Goal: Check status: Check status

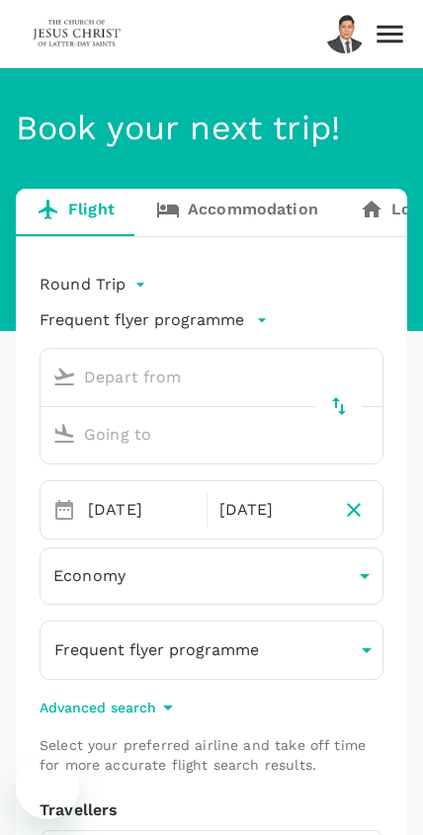
type input "Kuching Intl (KCH)"
type input "Kota Kinabalu Intl (BKI)"
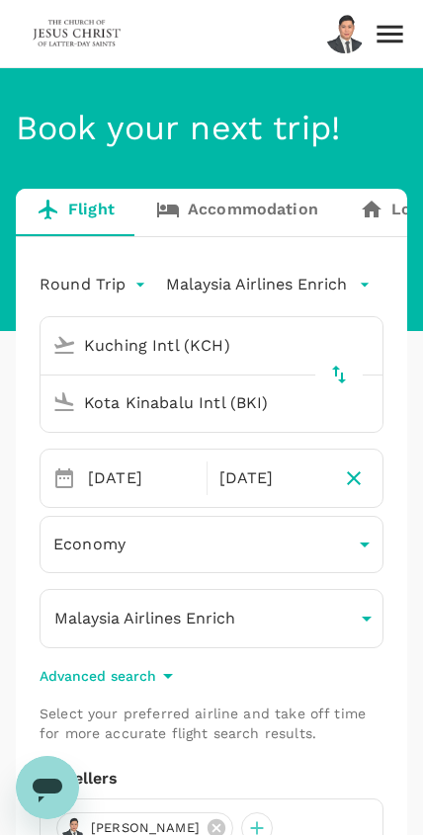
click at [393, 32] on icon at bounding box center [389, 34] width 35 height 35
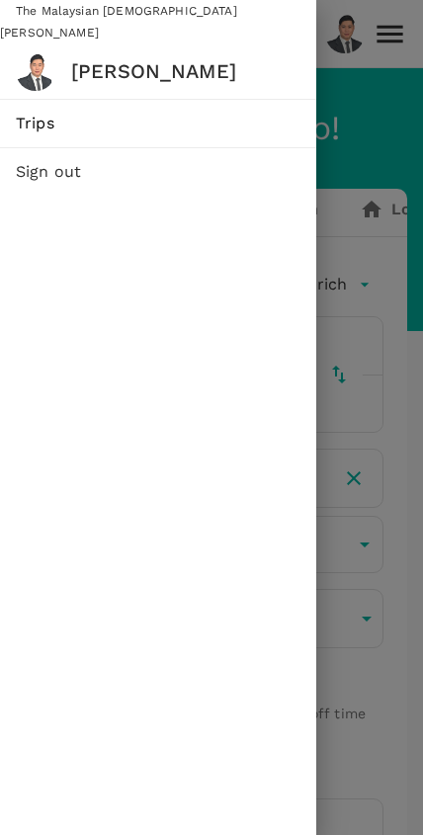
click at [215, 126] on span "Trips" at bounding box center [158, 124] width 284 height 24
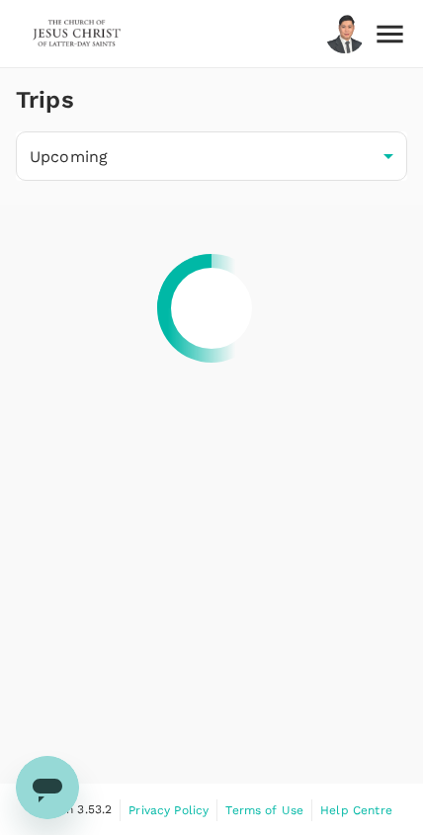
click at [368, 155] on body "Trips Upcoming /trips/upcoming ​ Version 3.53.2 Privacy Policy Terms of Use Hel…" at bounding box center [211, 418] width 423 height 837
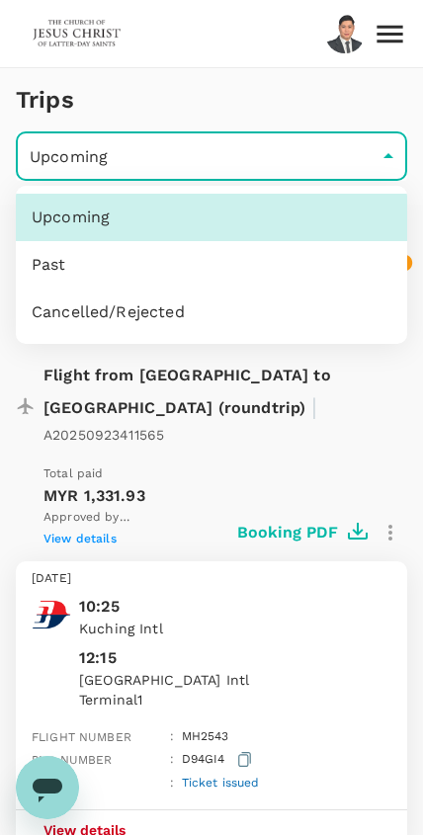
click at [305, 259] on li "Past" at bounding box center [211, 264] width 391 height 47
type input "/trips/completed"
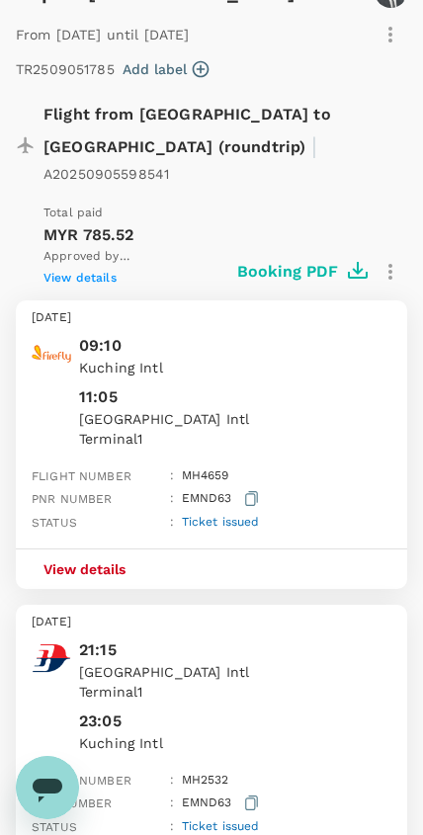
scroll to position [1312, 0]
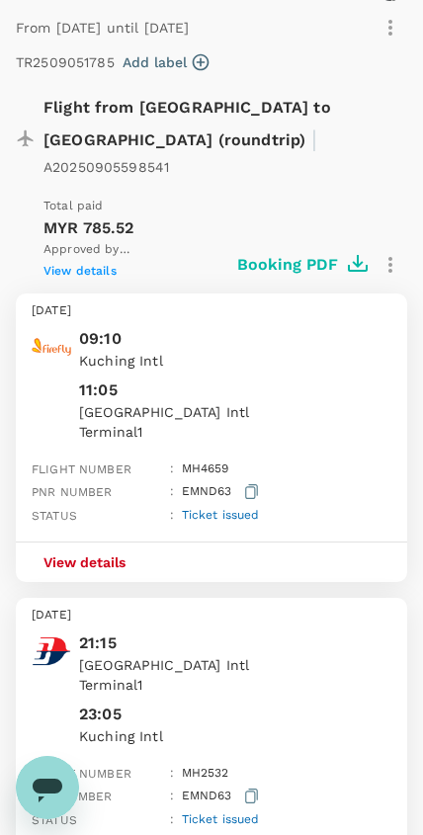
click at [139, 542] on button "View details" at bounding box center [84, 562] width 137 height 40
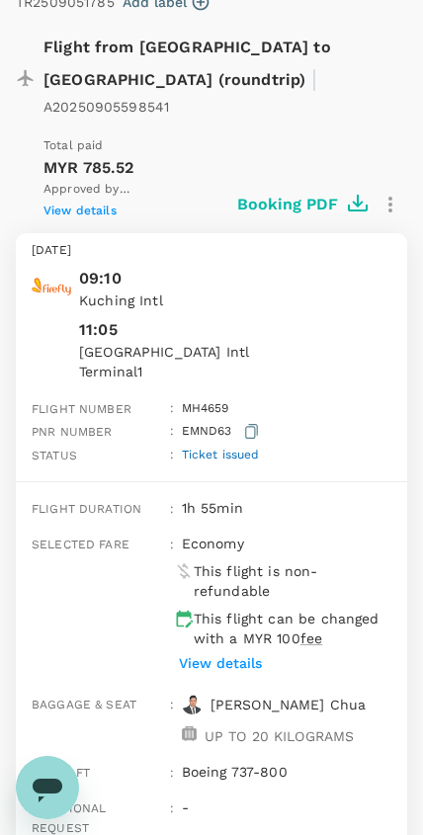
scroll to position [1371, 0]
click at [226, 448] on span "Ticket issued" at bounding box center [221, 455] width 78 height 14
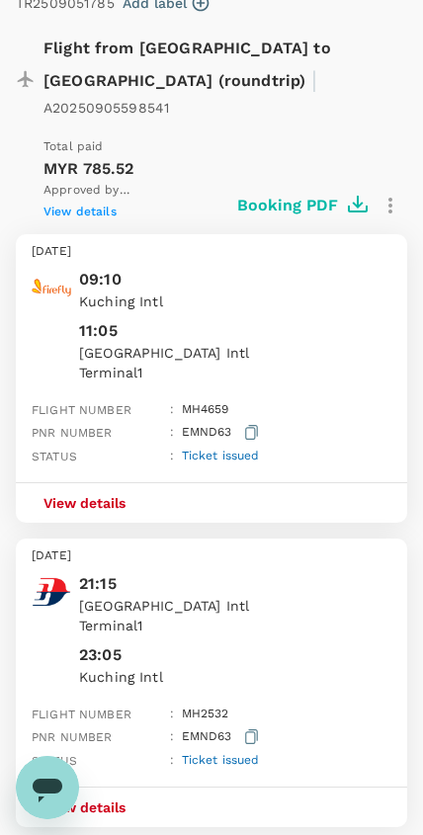
click at [251, 448] on span "Ticket issued" at bounding box center [221, 455] width 78 height 14
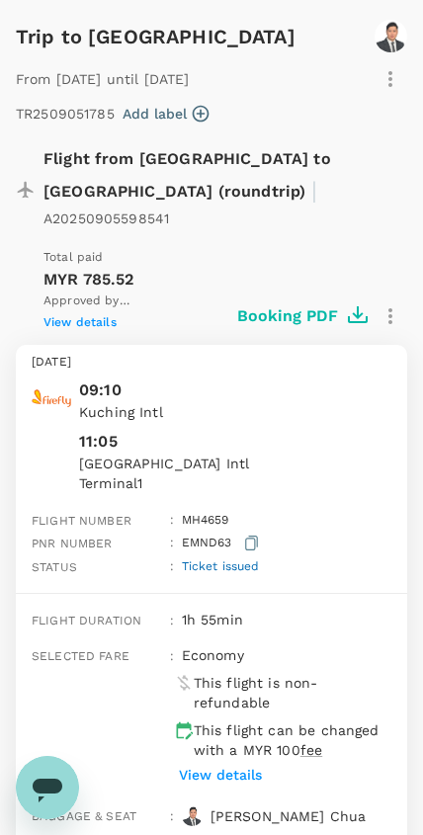
scroll to position [1251, 0]
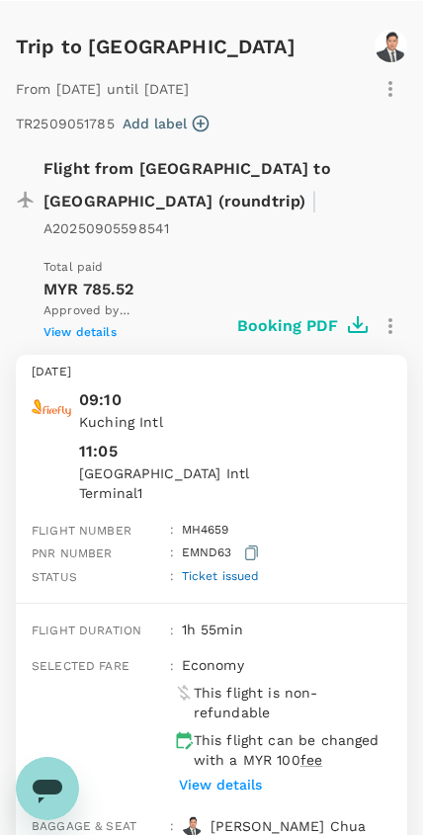
click at [397, 313] on icon "button" at bounding box center [390, 325] width 24 height 24
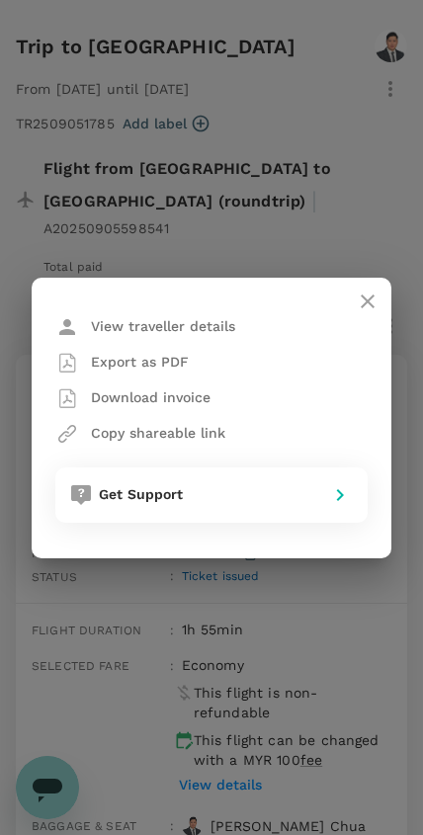
click at [293, 365] on div "Export as PDF" at bounding box center [211, 363] width 312 height 36
click at [195, 405] on p "Download invoice" at bounding box center [151, 397] width 120 height 20
click at [363, 302] on icon "close" at bounding box center [368, 301] width 24 height 24
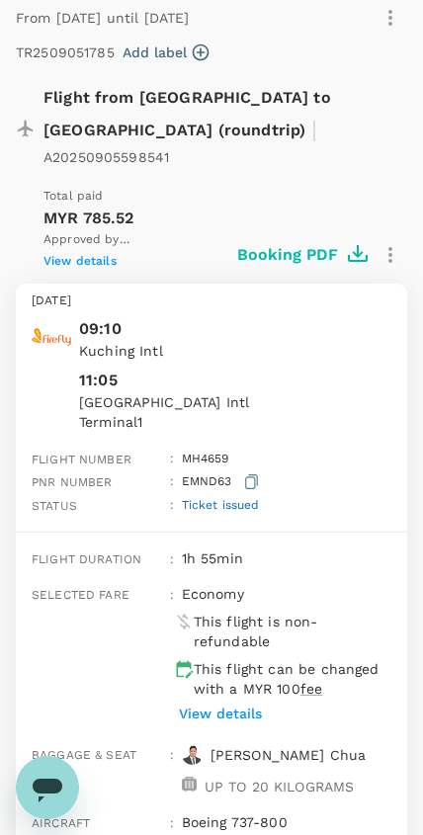
scroll to position [1328, 0]
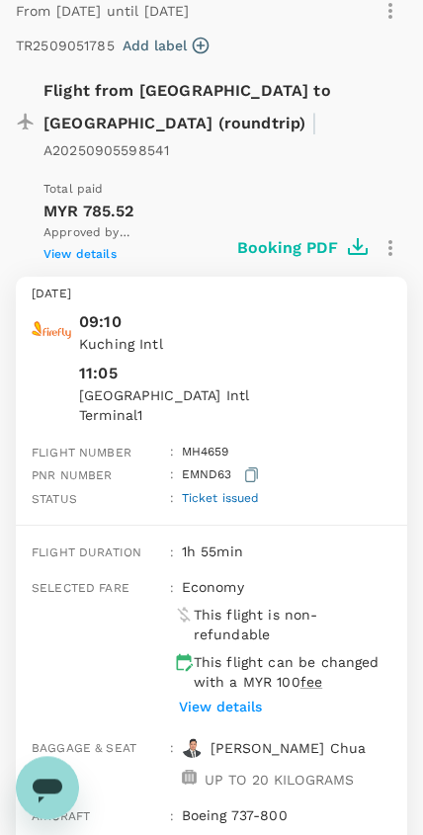
click at [102, 247] on span "View details" at bounding box center [79, 254] width 73 height 14
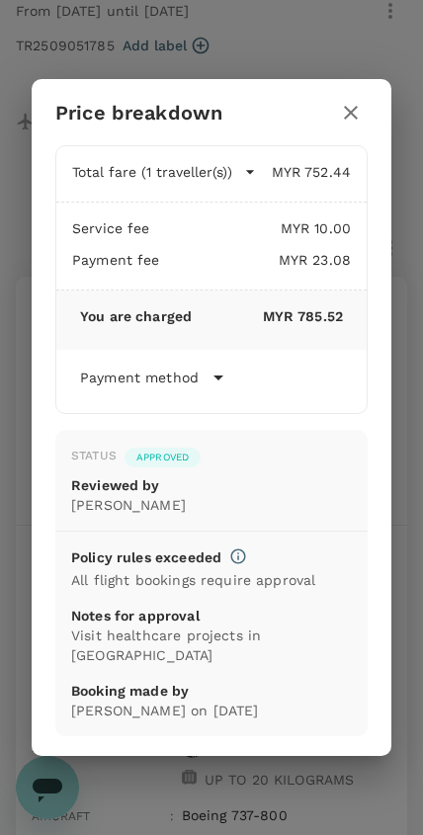
click at [364, 114] on button "button" at bounding box center [351, 113] width 34 height 34
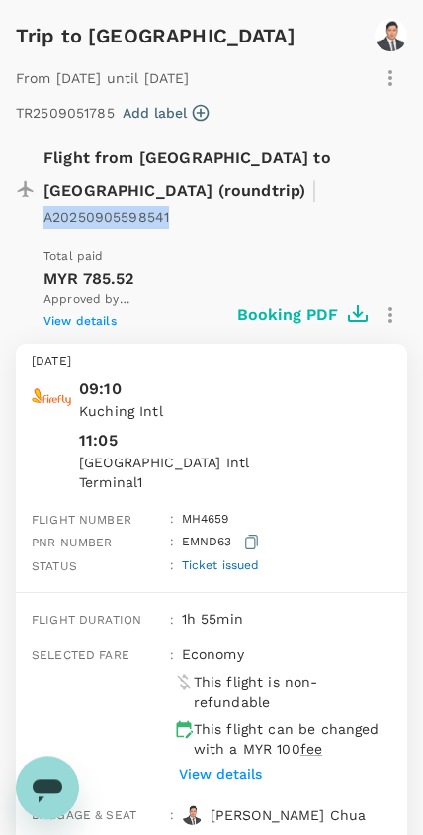
scroll to position [1307, 0]
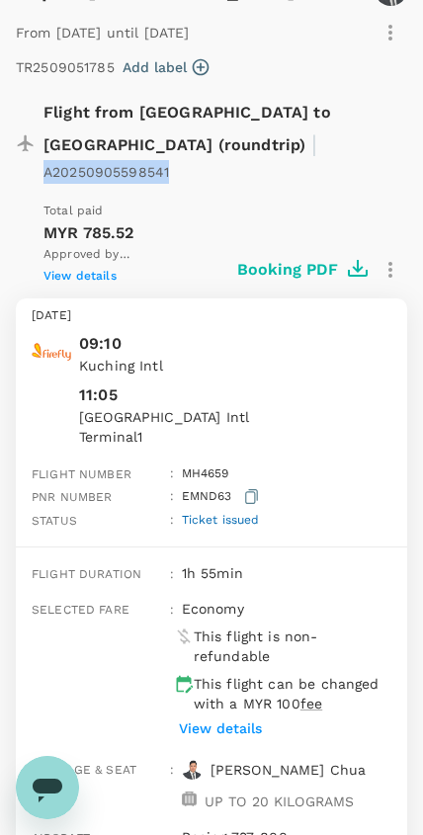
click at [255, 489] on icon "button" at bounding box center [251, 496] width 13 height 15
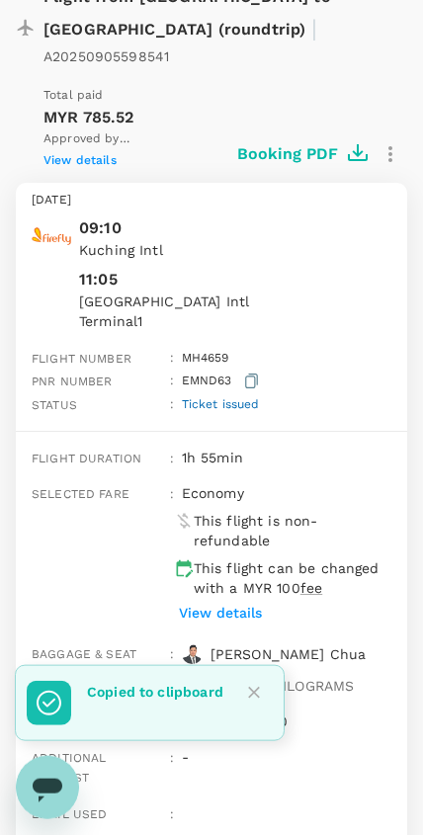
scroll to position [1423, 0]
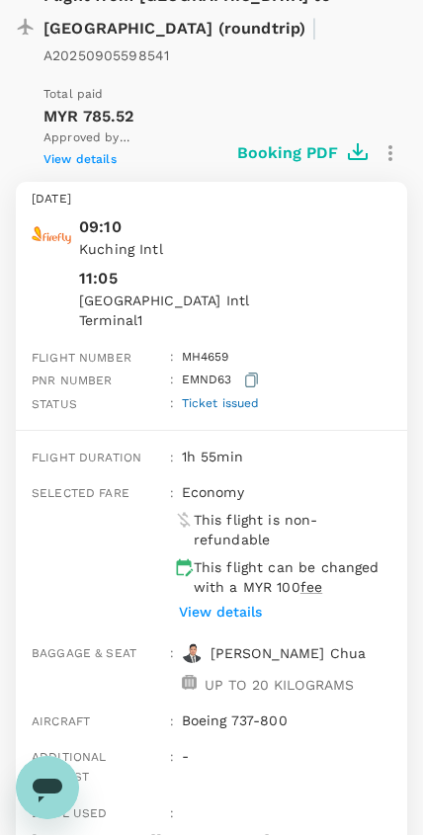
click at [262, 597] on button "View details" at bounding box center [220, 612] width 93 height 30
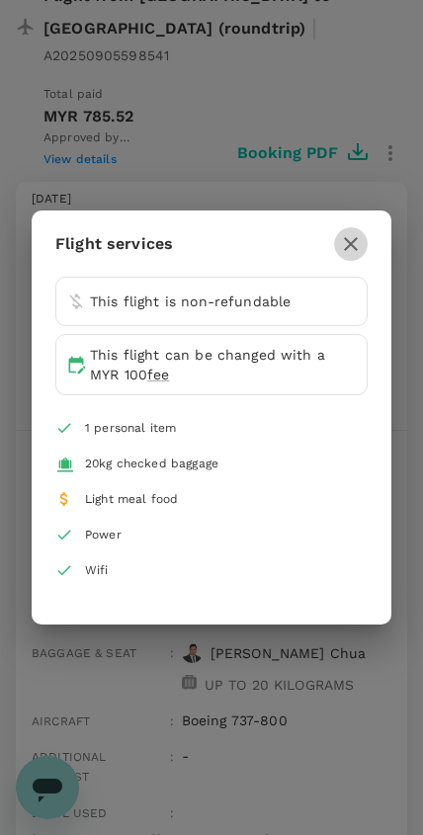
click at [358, 250] on icon "button" at bounding box center [351, 244] width 24 height 24
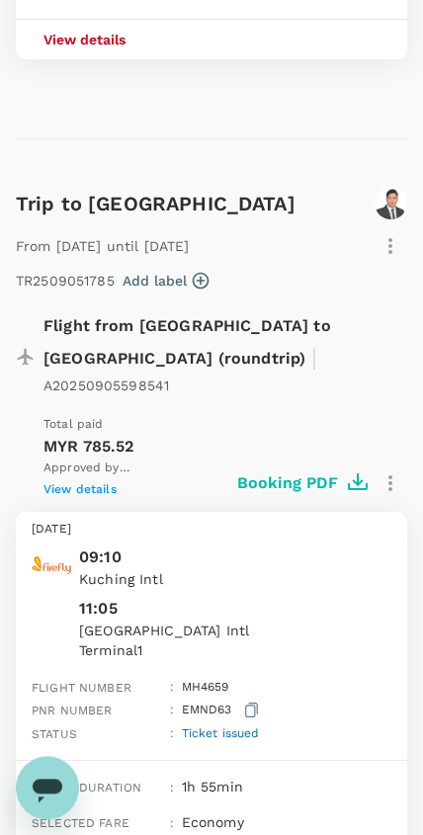
scroll to position [1092, 0]
click at [91, 483] on span "View details" at bounding box center [79, 490] width 73 height 14
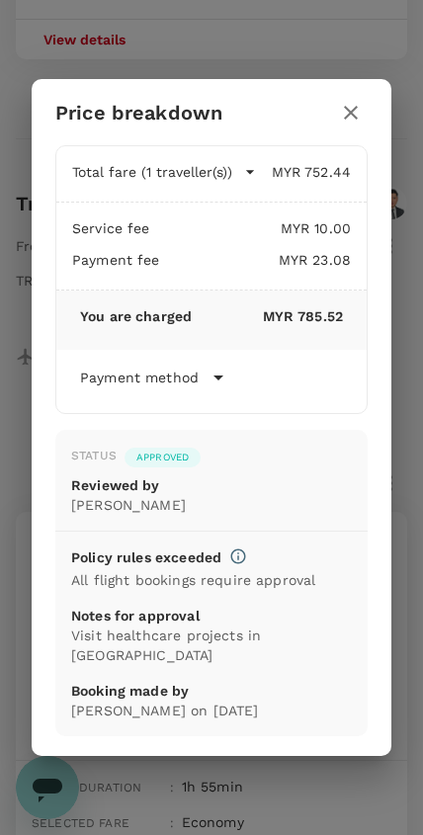
click at [370, 97] on h2 "Price breakdown" at bounding box center [212, 112] width 360 height 66
click at [361, 115] on icon "button" at bounding box center [351, 113] width 24 height 24
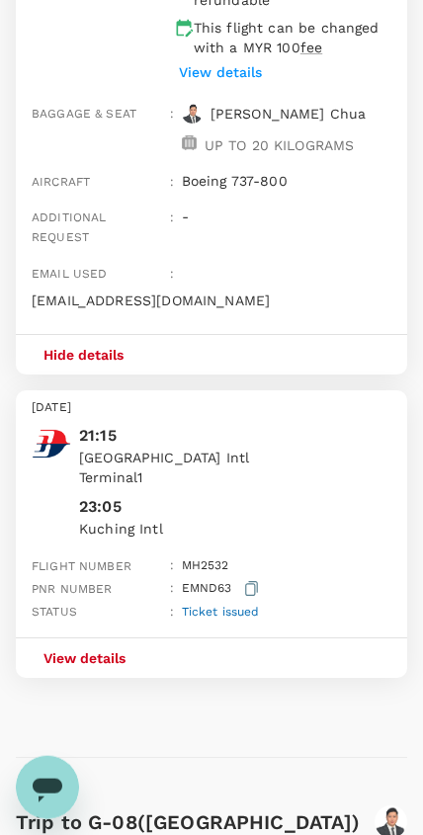
click at [121, 638] on button "View details" at bounding box center [84, 658] width 137 height 40
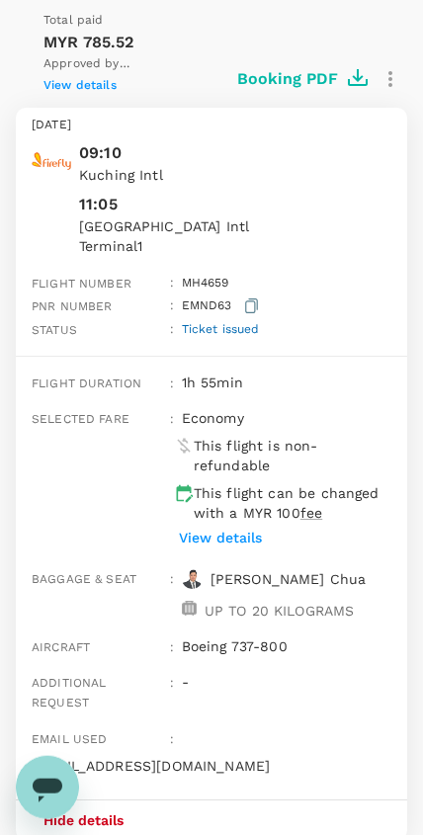
scroll to position [1498, 0]
click at [253, 526] on p "View details" at bounding box center [220, 536] width 83 height 20
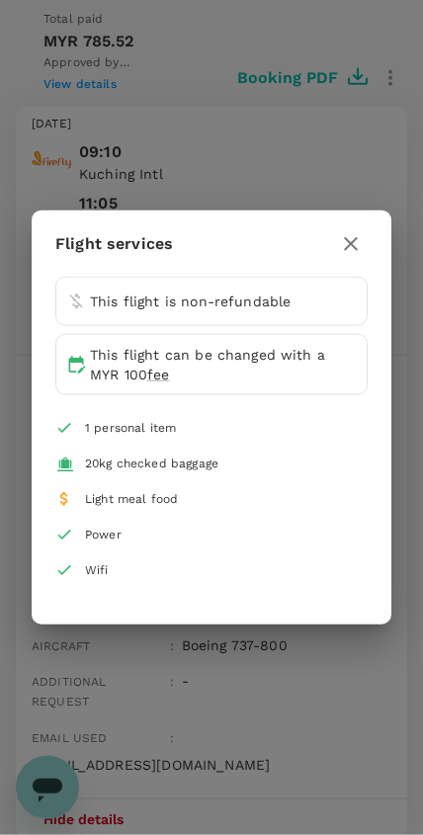
scroll to position [1499, 0]
click at [345, 253] on icon "button" at bounding box center [351, 244] width 24 height 24
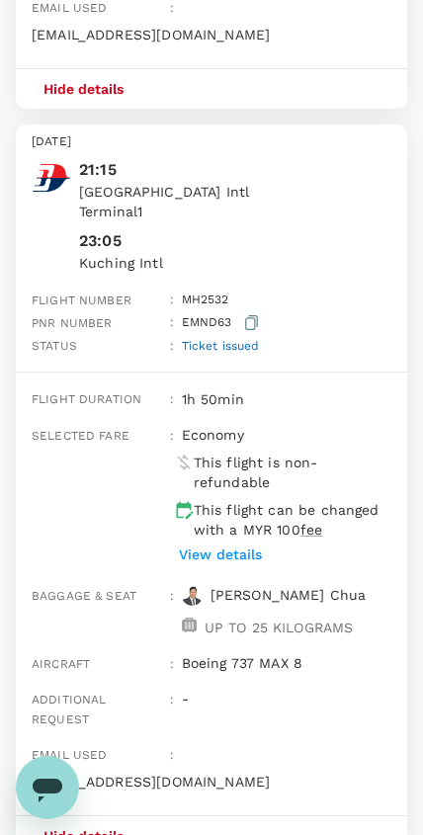
scroll to position [2230, 0]
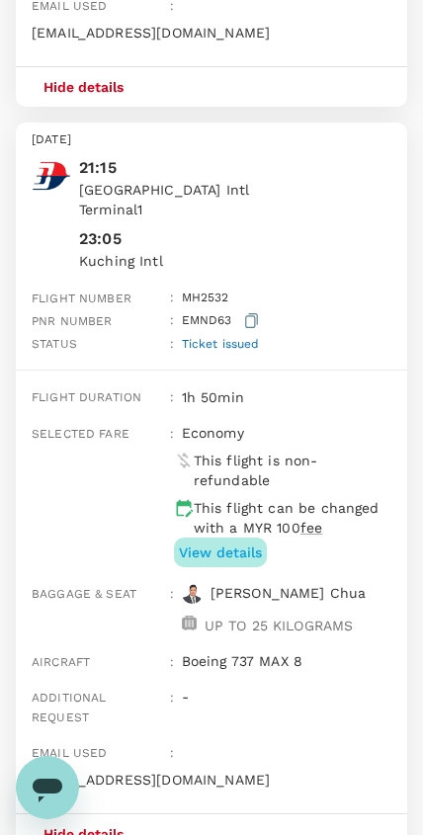
click at [243, 537] on button "View details" at bounding box center [220, 552] width 93 height 30
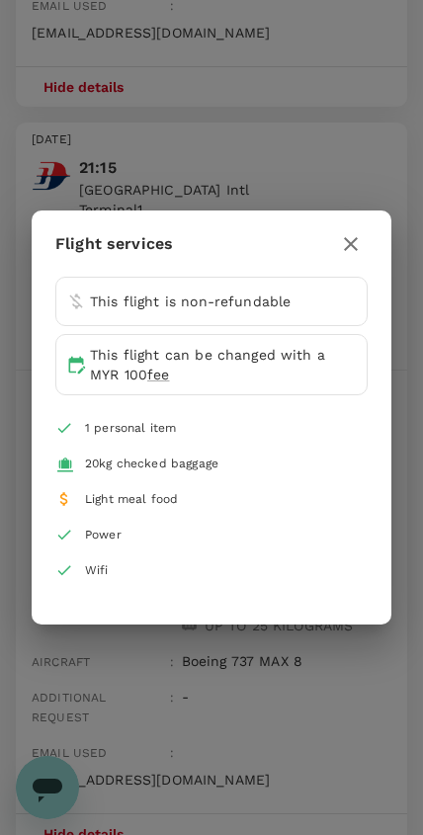
click at [359, 248] on icon "button" at bounding box center [351, 244] width 24 height 24
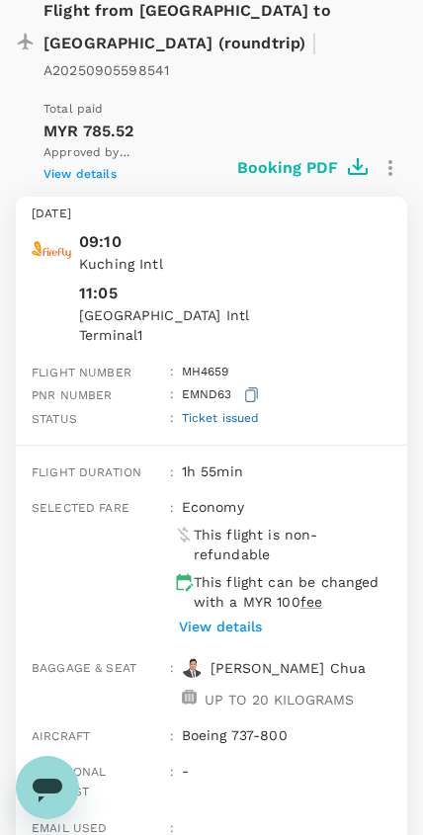
scroll to position [1409, 0]
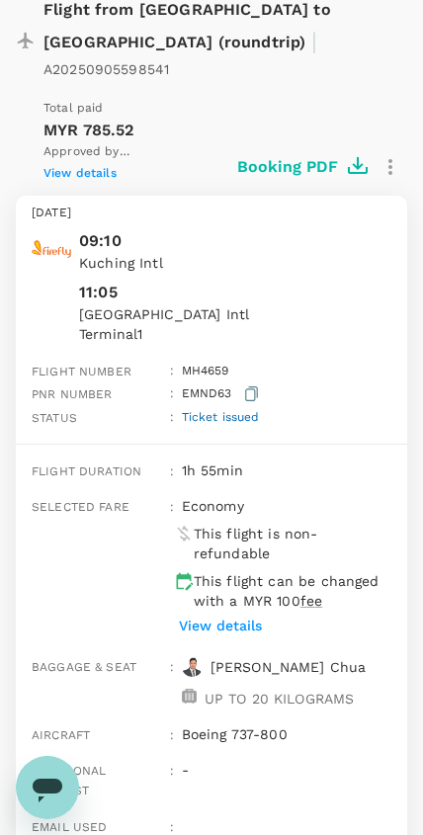
click at [377, 150] on button "button" at bounding box center [390, 167] width 34 height 34
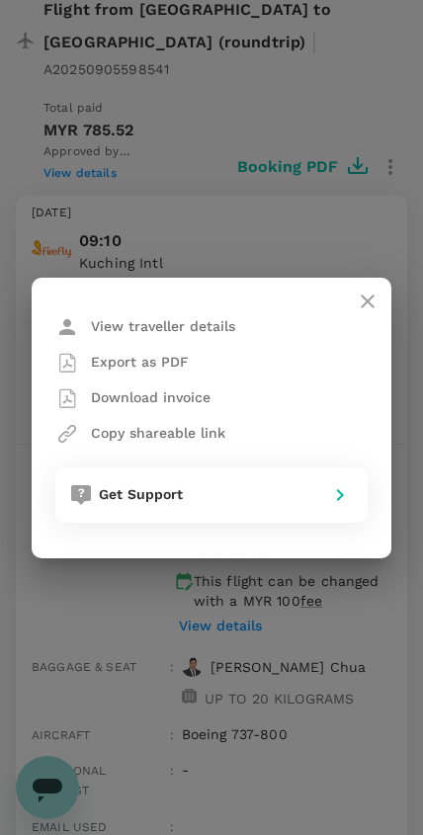
click at [266, 362] on div "Export as PDF" at bounding box center [211, 363] width 312 height 36
click at [184, 348] on button "Export as PDF" at bounding box center [121, 363] width 133 height 36
click at [202, 406] on p "Download invoice" at bounding box center [151, 397] width 120 height 20
click at [376, 300] on icon "close" at bounding box center [368, 301] width 24 height 24
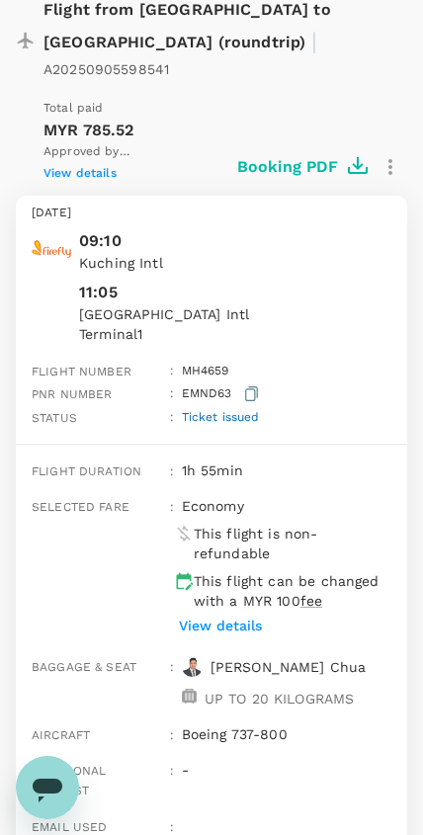
click at [254, 386] on icon "button" at bounding box center [251, 393] width 13 height 15
